Goal: Task Accomplishment & Management: Manage account settings

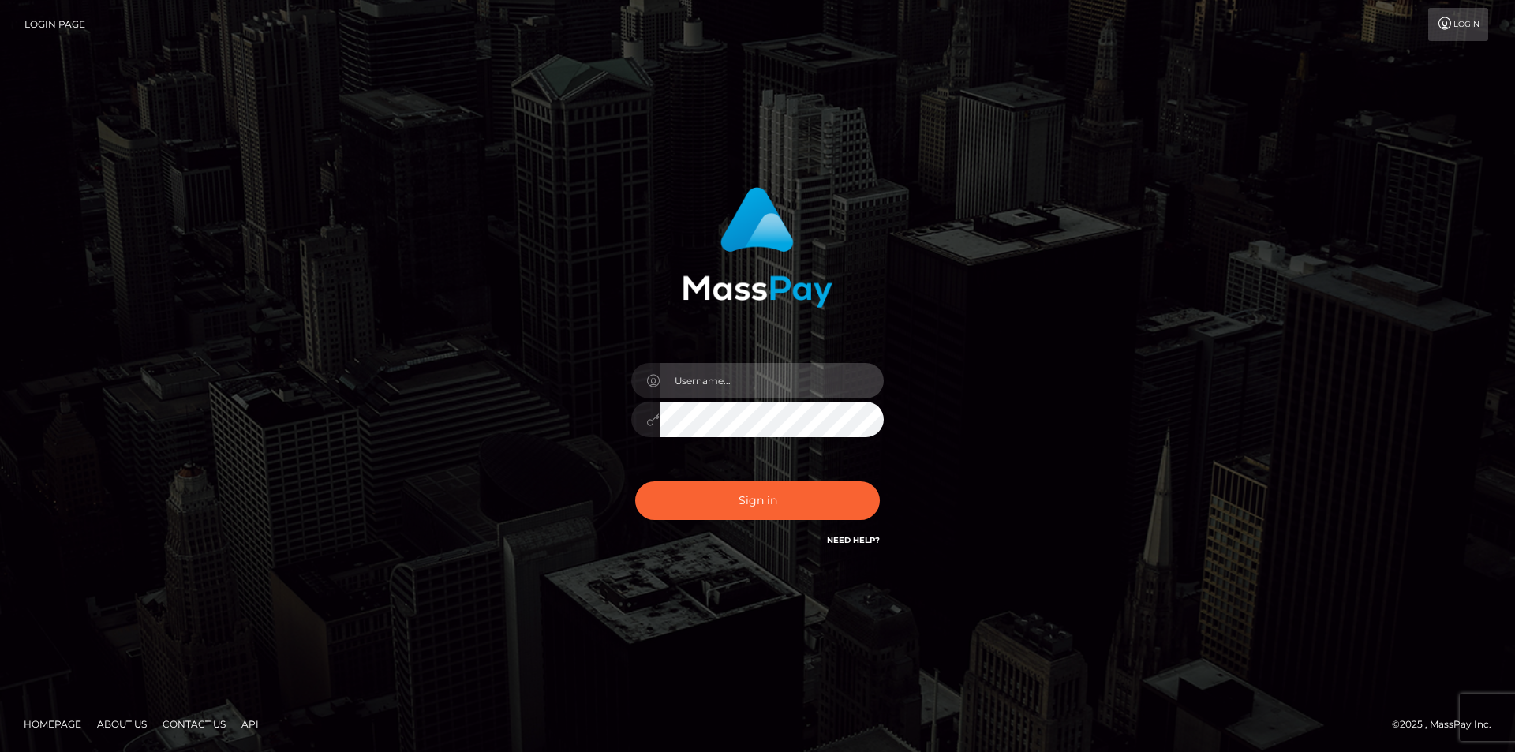
click at [703, 387] on input "text" at bounding box center [772, 381] width 224 height 36
type input "[EMAIL_ADDRESS][DOMAIN_NAME]"
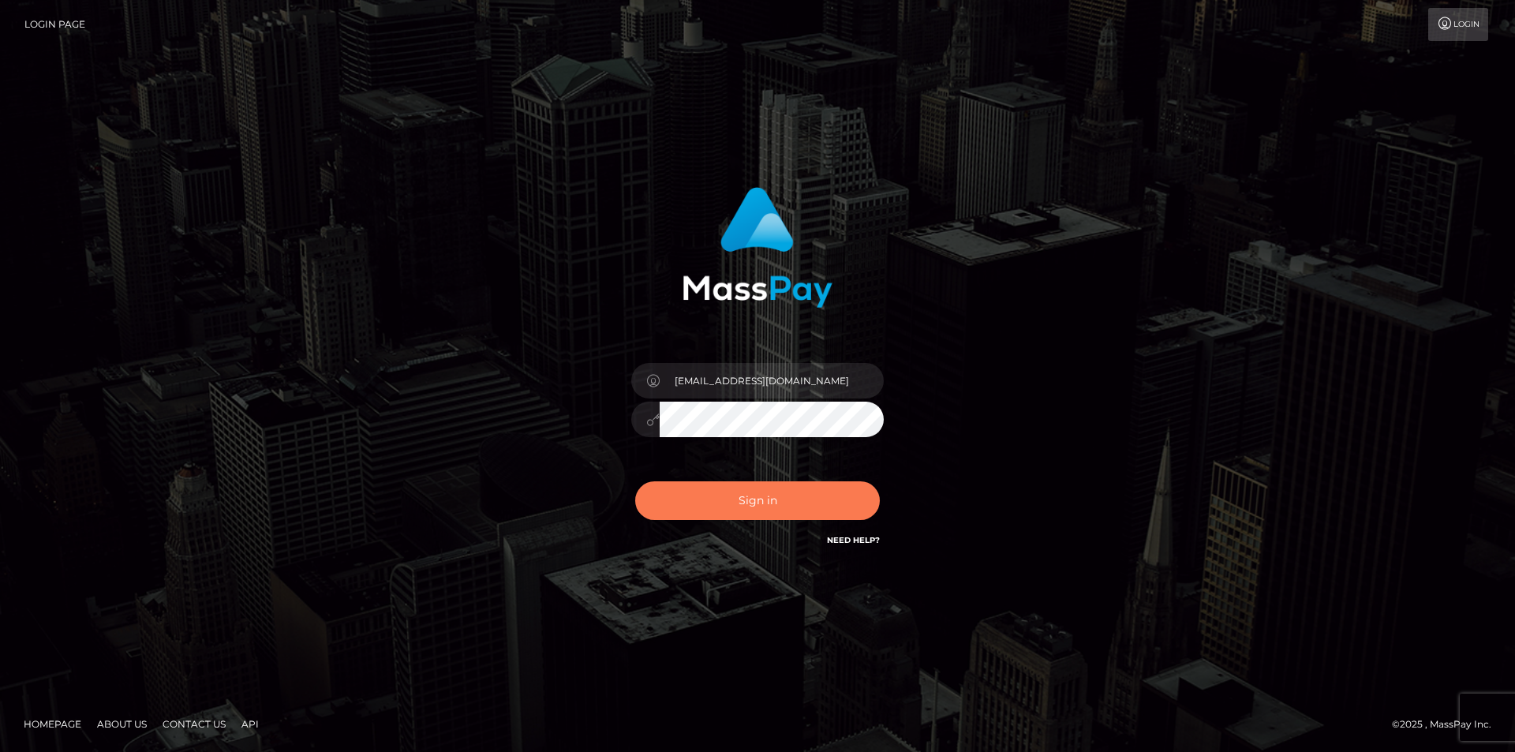
click at [795, 490] on button "Sign in" at bounding box center [757, 500] width 245 height 39
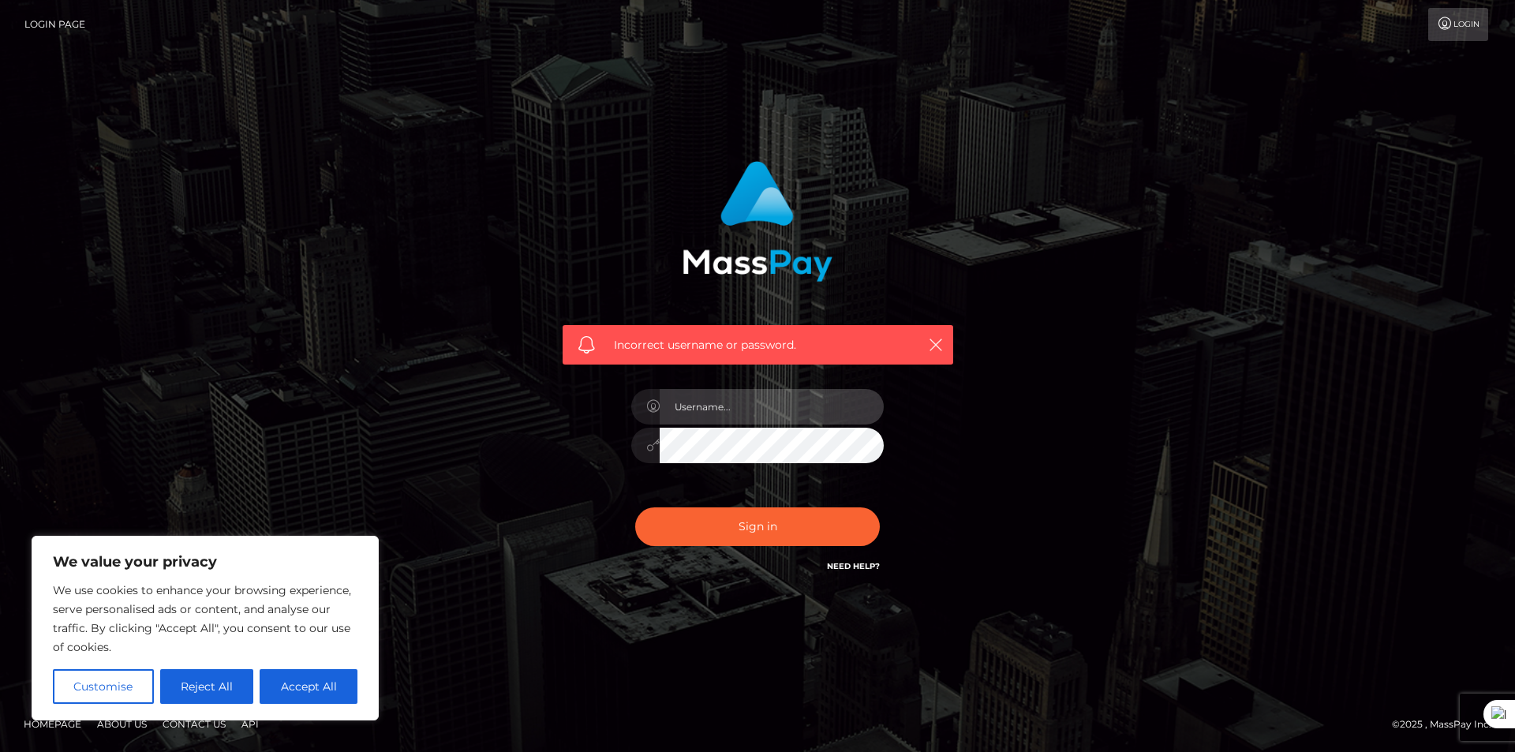
click at [810, 399] on input "text" at bounding box center [772, 407] width 224 height 36
drag, startPoint x: 815, startPoint y: 411, endPoint x: 745, endPoint y: 397, distance: 71.6
click at [745, 397] on input "[EMAIL_ADDRESS][DOMAIN_NAME]" at bounding box center [772, 407] width 224 height 36
type input "goddescaliope"
click at [635, 507] on button "Sign in" at bounding box center [757, 526] width 245 height 39
